Goal: Information Seeking & Learning: Learn about a topic

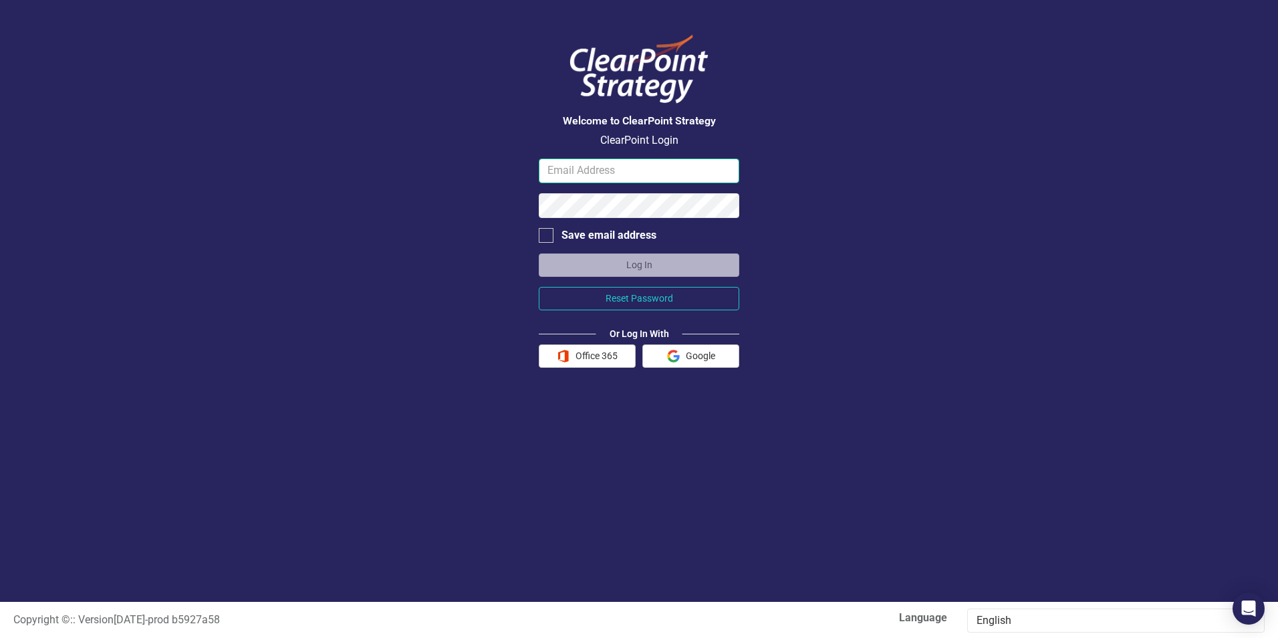
click at [556, 170] on input "email" at bounding box center [639, 170] width 201 height 25
type input "[EMAIL_ADDRESS][DOMAIN_NAME]"
click at [638, 259] on button "Log In" at bounding box center [639, 264] width 201 height 23
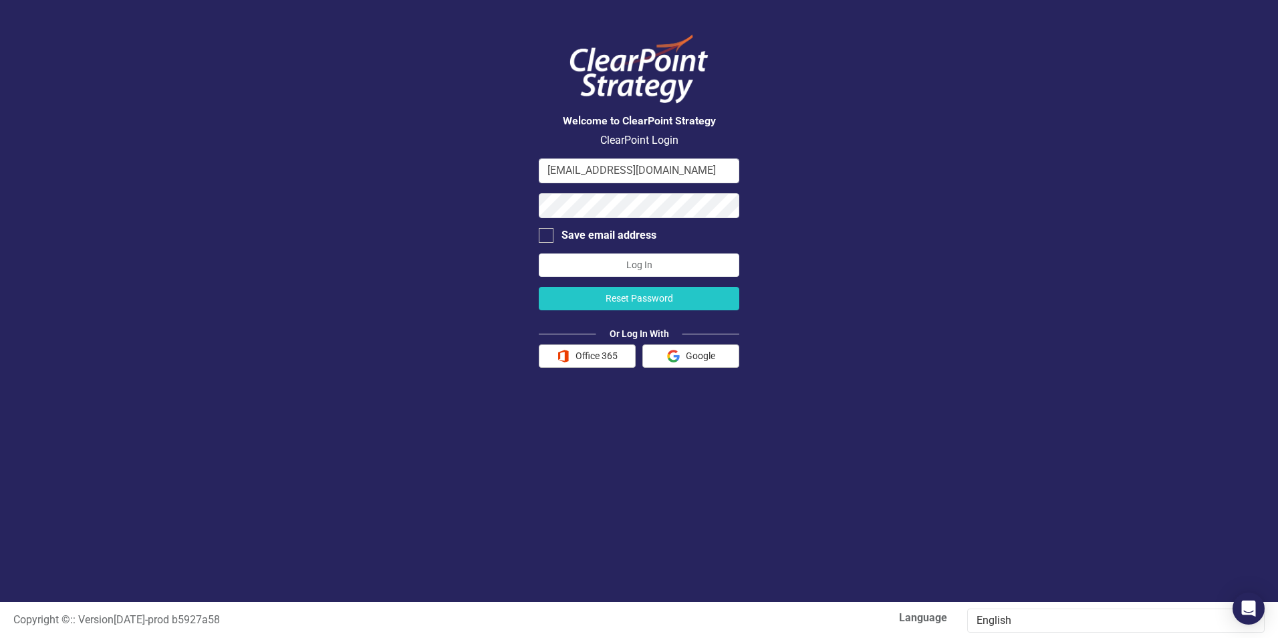
click at [641, 294] on button "Reset Password" at bounding box center [639, 298] width 201 height 23
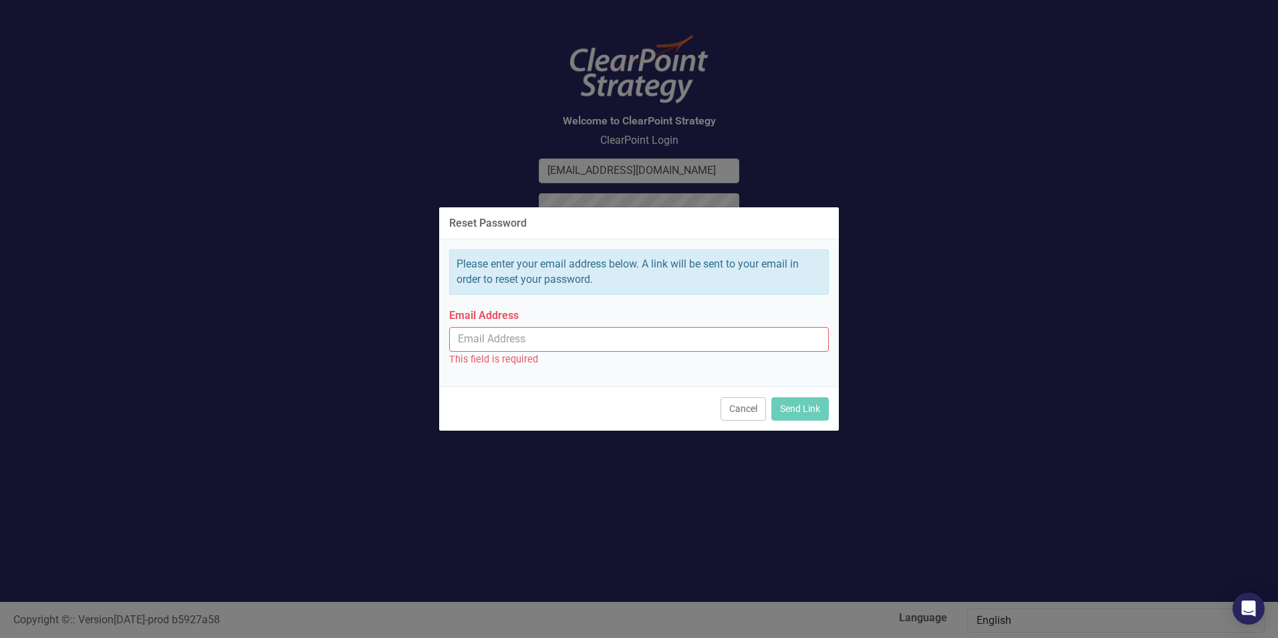
click at [538, 341] on input "Email Address" at bounding box center [639, 339] width 380 height 25
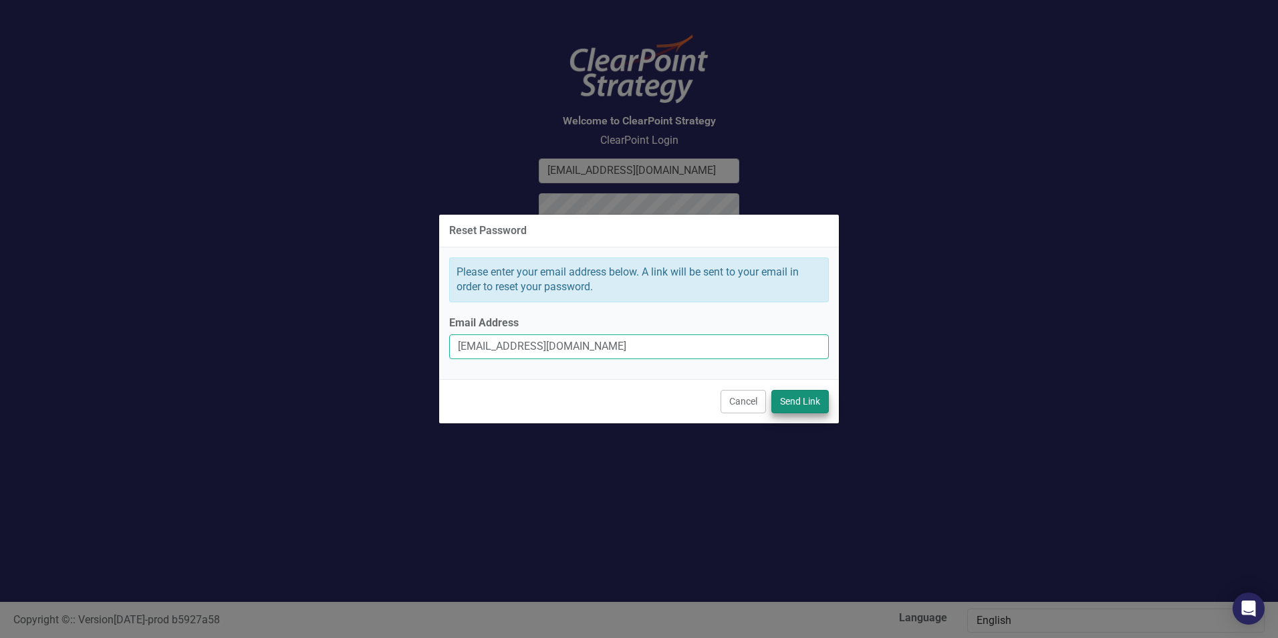
type input "[EMAIL_ADDRESS][DOMAIN_NAME]"
click at [804, 402] on button "Send Link" at bounding box center [800, 401] width 57 height 23
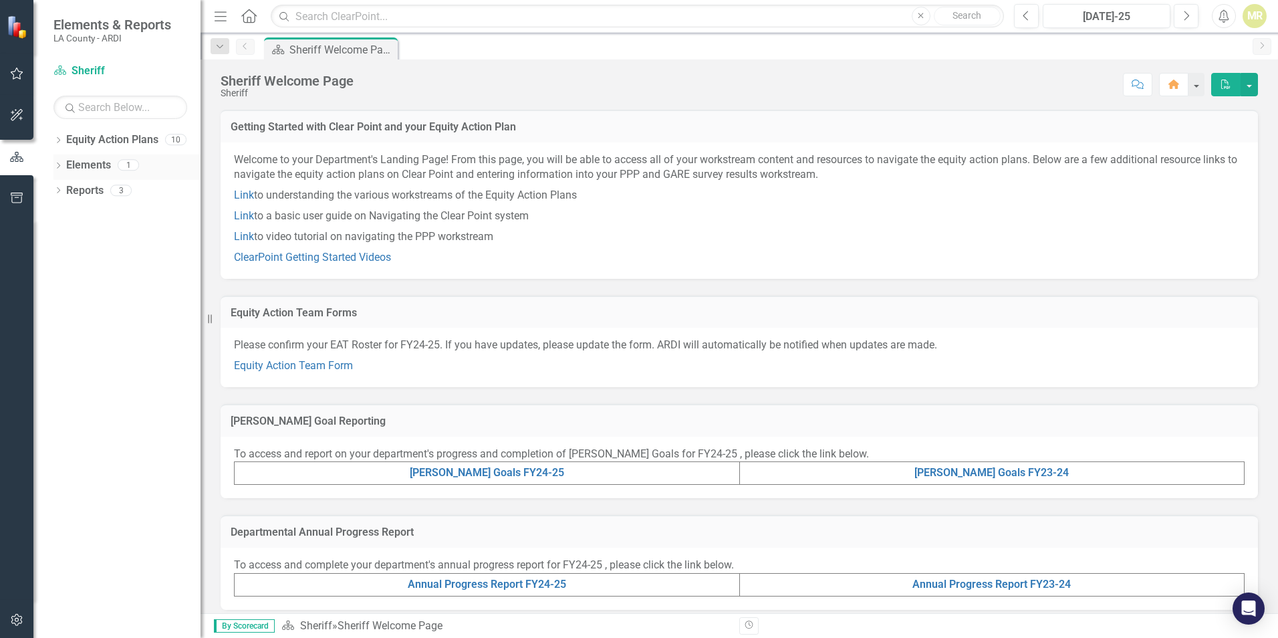
click at [89, 164] on link "Elements" at bounding box center [88, 165] width 45 height 15
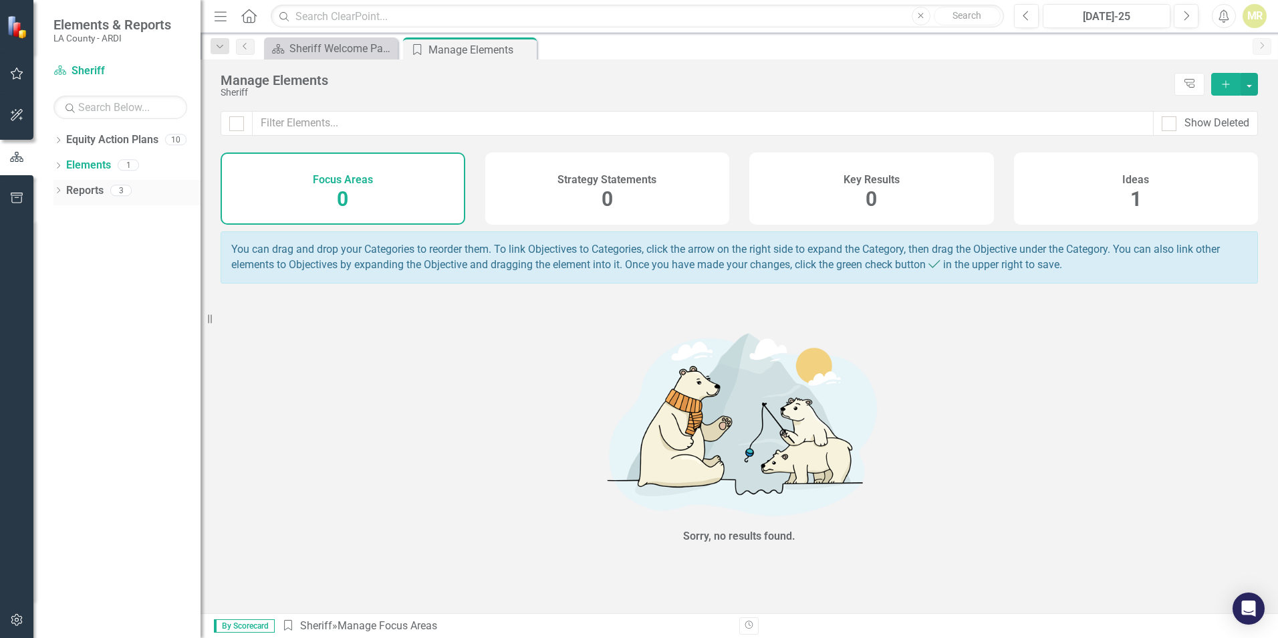
click at [94, 189] on link "Reports" at bounding box center [84, 190] width 37 height 15
click at [101, 143] on link "Equity Action Plans" at bounding box center [112, 139] width 92 height 15
click at [330, 49] on div "Sheriff Welcome Page" at bounding box center [333, 48] width 88 height 17
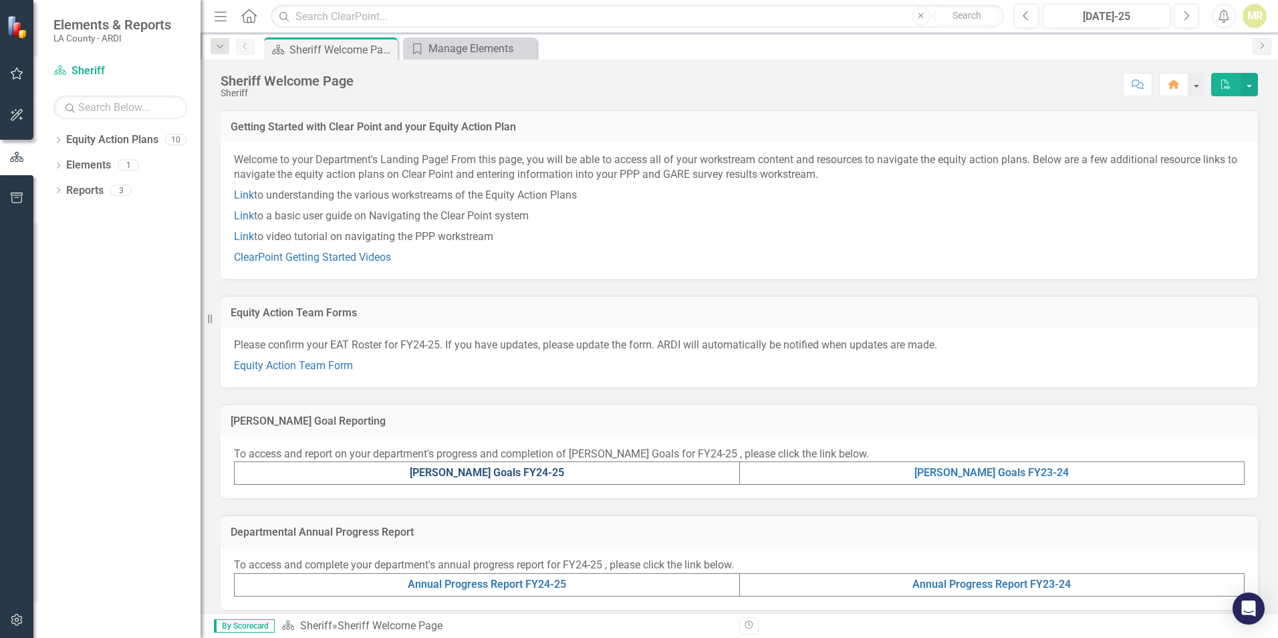
click at [483, 471] on link "MAPP Goals FY24-25" at bounding box center [487, 472] width 154 height 13
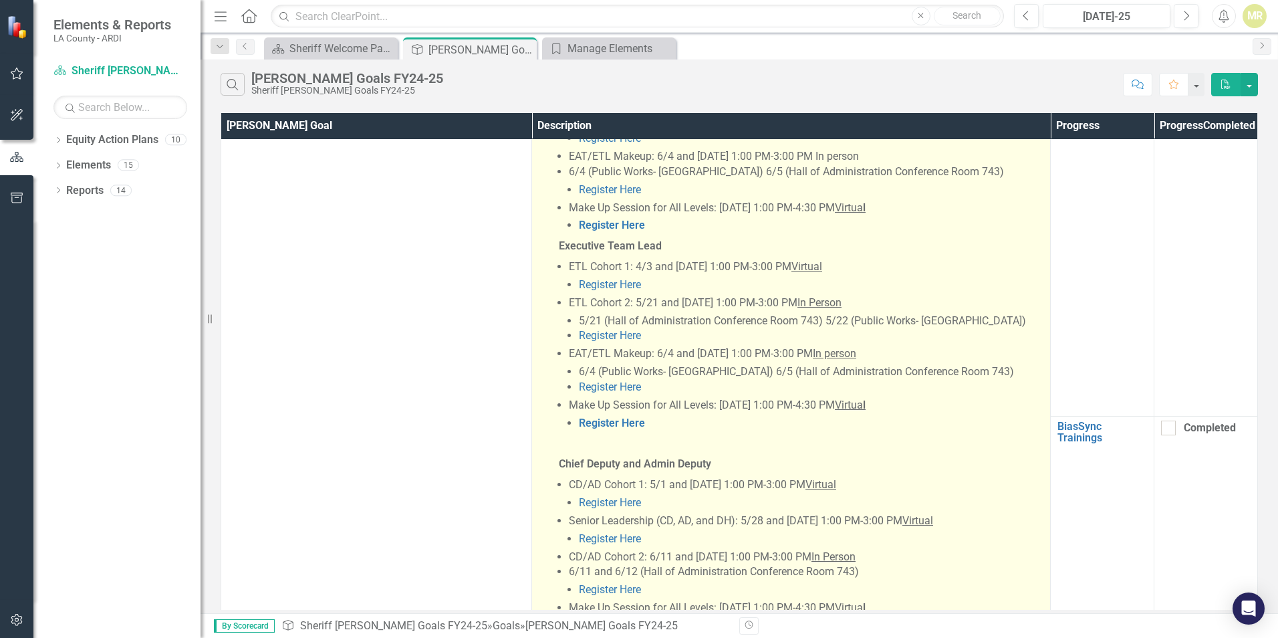
scroll to position [918, 0]
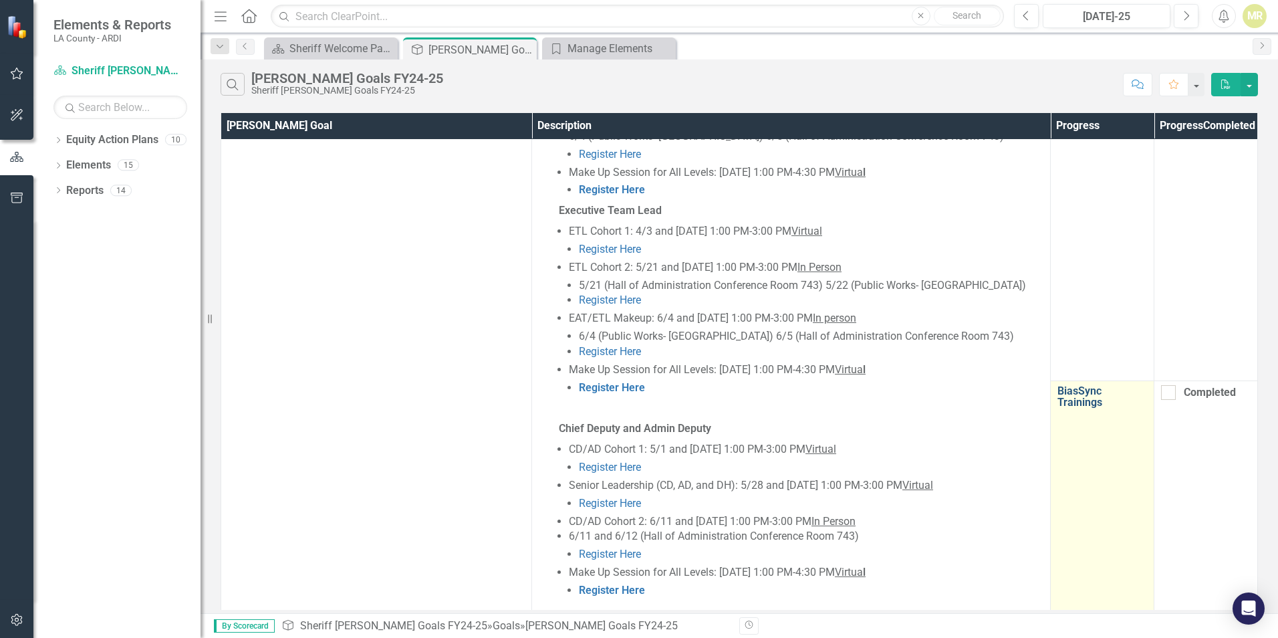
click at [1092, 398] on link "BiasSync Trainings" at bounding box center [1103, 396] width 90 height 23
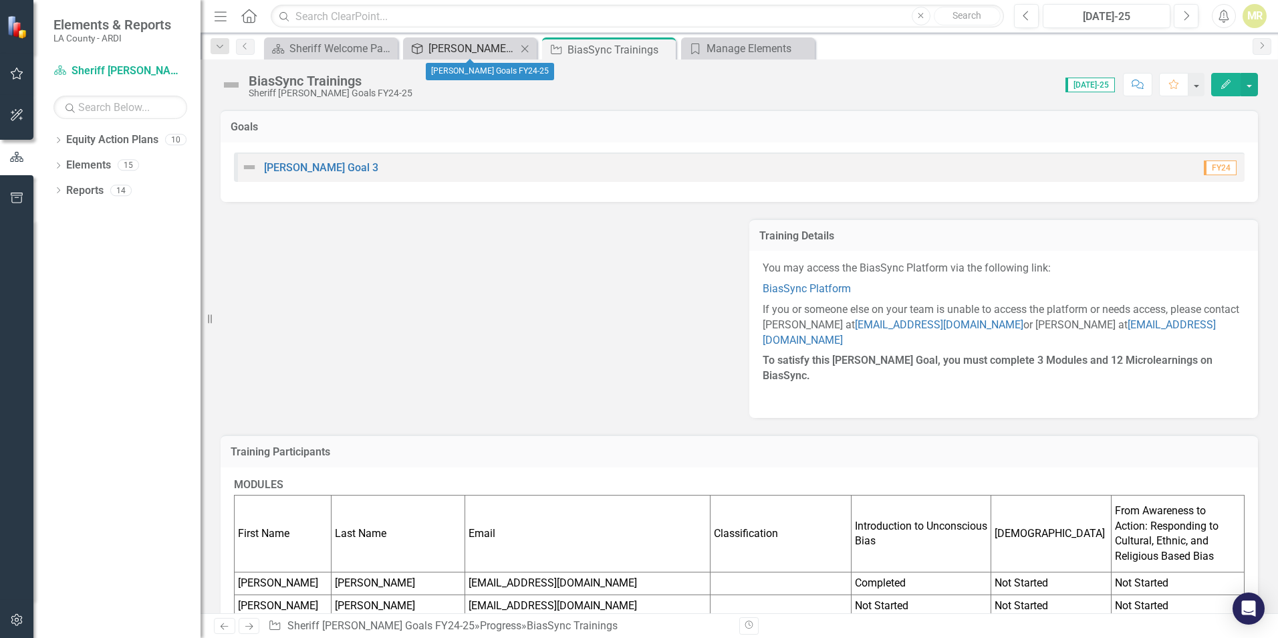
click at [467, 51] on div "MAPP Goals FY24-25" at bounding box center [473, 48] width 88 height 17
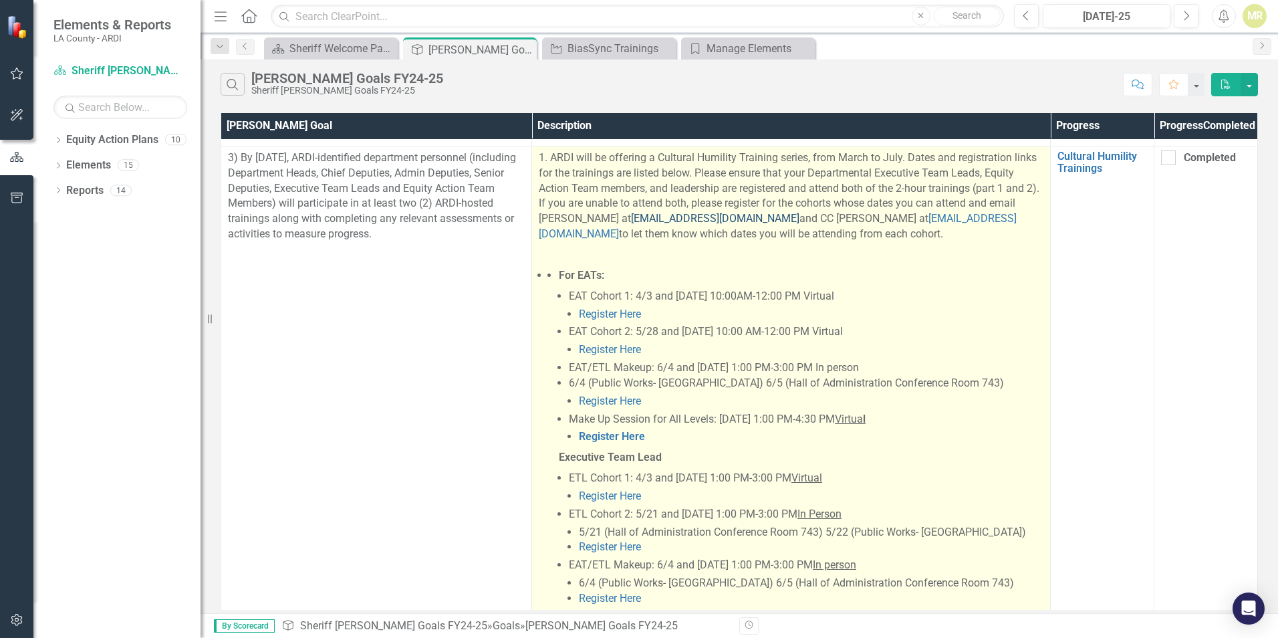
scroll to position [669, 0]
